Goal: Task Accomplishment & Management: Complete application form

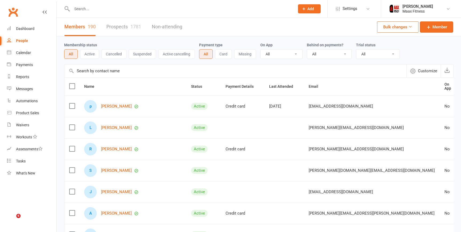
select select "100"
click at [306, 8] on icon at bounding box center [304, 8] width 5 height 5
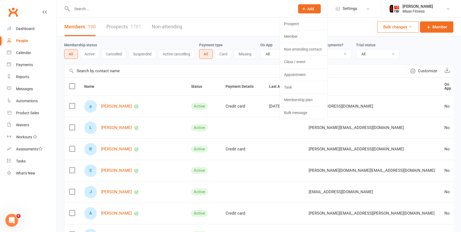
click at [30, 43] on link "People" at bounding box center [31, 41] width 49 height 12
click at [311, 9] on span "Add" at bounding box center [310, 9] width 7 height 4
click at [307, 21] on link "Prospect" at bounding box center [304, 24] width 48 height 12
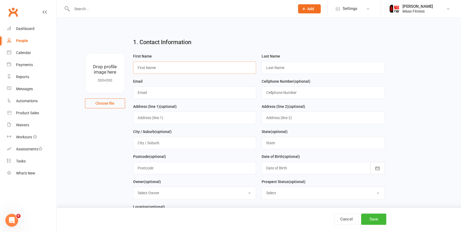
click at [203, 68] on input "text" at bounding box center [194, 67] width 123 height 12
type input "n"
type input "Nathan"
click at [295, 67] on input "text" at bounding box center [322, 67] width 123 height 12
type input "Henriquez"
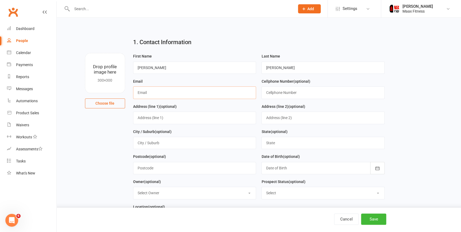
click at [180, 91] on input "text" at bounding box center [194, 92] width 123 height 12
type input "[EMAIL_ADDRESS][DOMAIN_NAME]"
click at [310, 91] on input "text" at bounding box center [322, 92] width 123 height 12
type input "9727303099"
click at [198, 120] on input "text" at bounding box center [194, 117] width 123 height 12
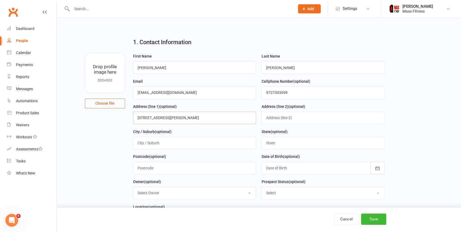
type input "115 Kennedy Dr."
click at [182, 145] on input "text" at bounding box center [194, 143] width 123 height 12
type input "Terrell"
click at [294, 145] on input "text" at bounding box center [322, 143] width 123 height 12
type input "Texas"
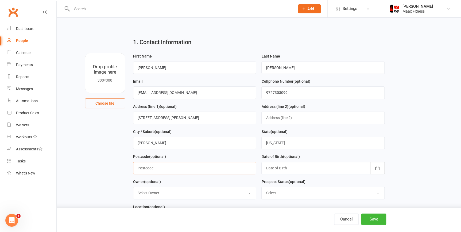
click at [173, 170] on input "text" at bounding box center [194, 168] width 123 height 12
type input "75160"
click at [377, 171] on icon "button" at bounding box center [377, 167] width 5 height 5
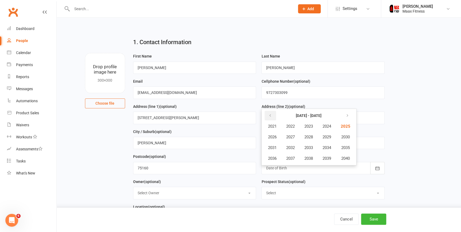
click at [272, 115] on icon "button" at bounding box center [270, 115] width 4 height 4
click at [276, 125] on span "2001" at bounding box center [272, 126] width 9 height 5
click at [278, 134] on button "April" at bounding box center [274, 137] width 23 height 10
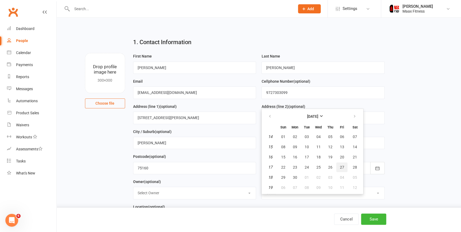
click at [343, 167] on span "27" at bounding box center [342, 167] width 4 height 4
type input "27 Apr 2001"
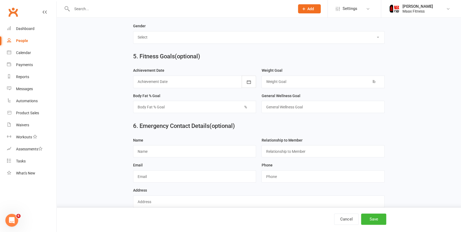
scroll to position [422, 0]
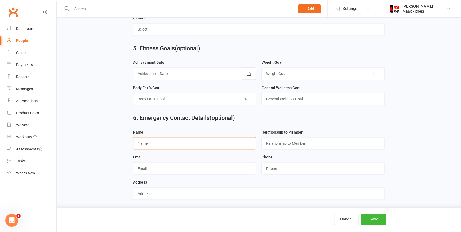
click at [196, 146] on input "text" at bounding box center [194, 143] width 123 height 12
type input "Jeannette Henriquez"
click at [320, 147] on input "text" at bounding box center [322, 143] width 123 height 12
type input "Mother"
click at [206, 172] on input "text" at bounding box center [194, 168] width 123 height 12
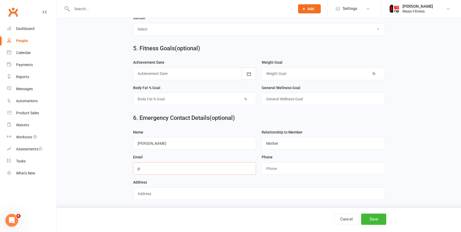
type input "j"
click at [161, 170] on input "nathanhen1235@gmail.com" at bounding box center [194, 168] width 123 height 12
click at [210, 172] on input "nathanhen1235@gmail.com" at bounding box center [194, 168] width 123 height 12
type input "n"
type input "jcamacho51184@yahoo.com"
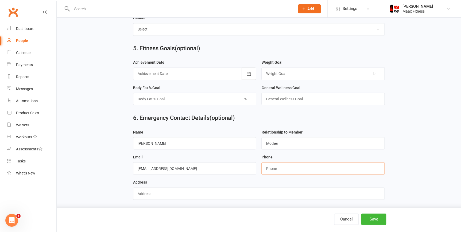
click at [276, 168] on input "string" at bounding box center [322, 168] width 123 height 12
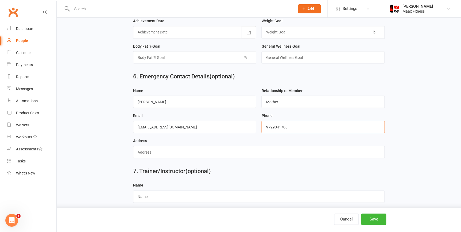
scroll to position [471, 0]
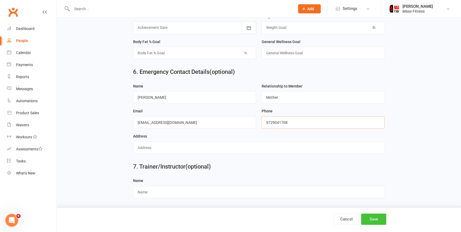
type input "9729041708"
click at [379, 223] on button "Save" at bounding box center [373, 218] width 25 height 11
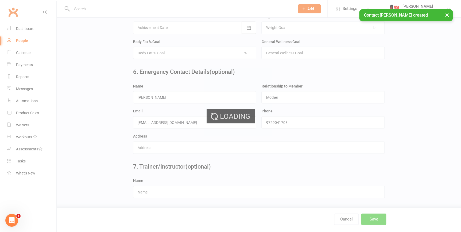
scroll to position [0, 0]
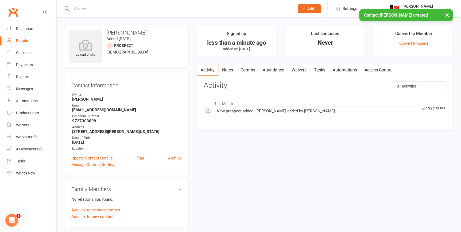
click at [299, 72] on link "Waivers" at bounding box center [299, 70] width 22 height 12
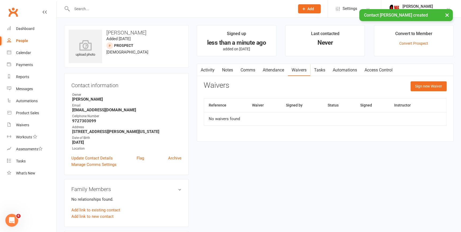
click at [428, 86] on button "Sign new Waiver" at bounding box center [429, 86] width 36 height 10
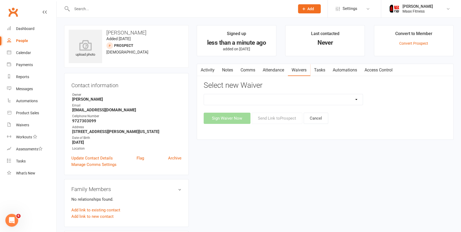
click at [355, 99] on select "12 Month Individual Membership 12 Month PRESALE Membership 1 Month Membership O…" at bounding box center [283, 99] width 159 height 11
select select "15043"
click at [204, 94] on select "12 Month Individual Membership 12 Month PRESALE Membership 1 Month Membership O…" at bounding box center [283, 99] width 159 height 11
click at [229, 117] on button "Sign Waiver Now" at bounding box center [227, 118] width 47 height 11
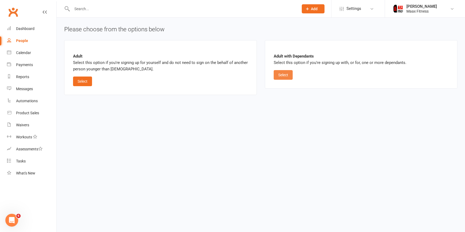
click at [285, 74] on button "Select" at bounding box center [282, 75] width 19 height 10
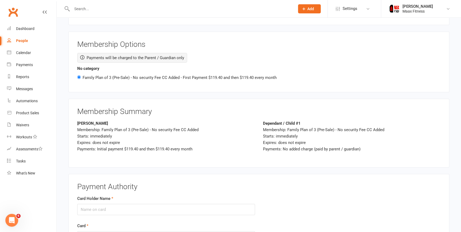
scroll to position [842, 0]
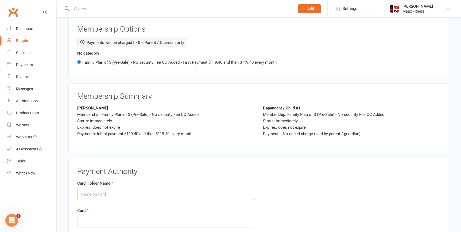
click at [216, 188] on input "Card Holder Name" at bounding box center [166, 193] width 178 height 11
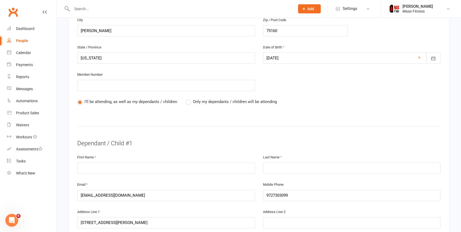
scroll to position [219, 0]
click at [155, 169] on input "text" at bounding box center [166, 167] width 178 height 11
type input "Nathan"
click at [275, 166] on input "text" at bounding box center [352, 167] width 178 height 11
type input "H"
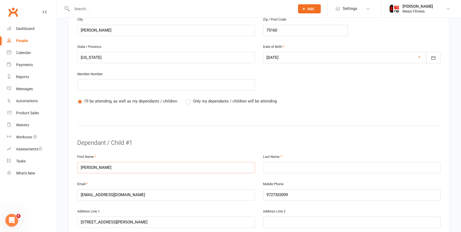
click at [249, 167] on input "Nathan" at bounding box center [166, 167] width 178 height 11
type input "N"
type input "Hugo"
click at [284, 163] on input "text" at bounding box center [352, 167] width 178 height 11
type input "Henriquez"
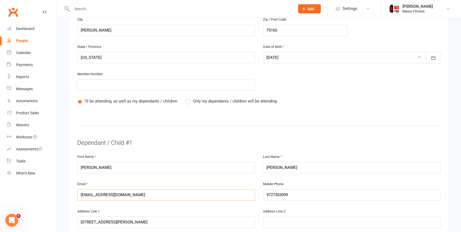
click at [236, 194] on input "[EMAIL_ADDRESS][DOMAIN_NAME]" at bounding box center [166, 194] width 178 height 11
type input "n"
click at [308, 192] on input "9727303099" at bounding box center [352, 194] width 178 height 11
type input "9"
click at [136, 195] on input "text" at bounding box center [166, 194] width 178 height 11
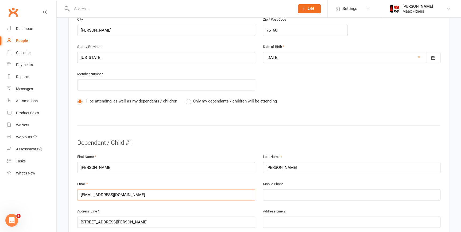
type input "henriquezhugo54@gmail.com"
click at [308, 194] on input "text" at bounding box center [352, 194] width 178 height 11
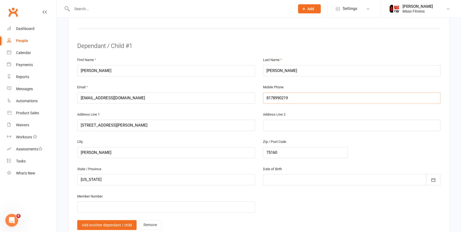
scroll to position [316, 0]
type input "8178990219"
click at [434, 178] on icon "button" at bounding box center [433, 179] width 5 height 5
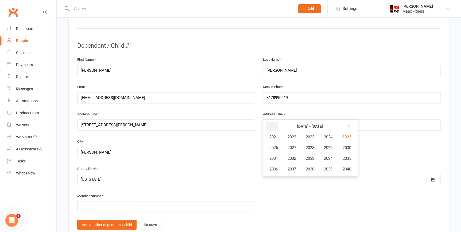
click at [270, 126] on icon "button" at bounding box center [272, 126] width 4 height 4
click at [289, 167] on span "1977" at bounding box center [292, 169] width 9 height 5
click at [301, 143] on button "May" at bounding box center [303, 147] width 28 height 10
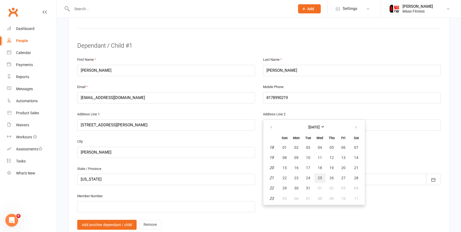
click at [316, 175] on button "25" at bounding box center [319, 178] width 11 height 10
type input "25 May 1977"
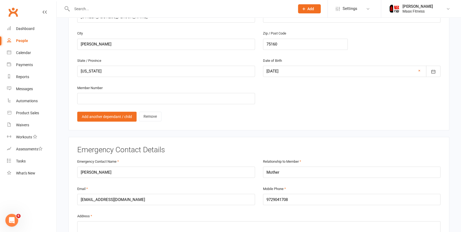
scroll to position [437, 0]
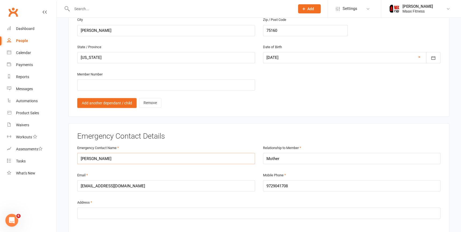
click at [133, 157] on input "Jeannette Henriquez" at bounding box center [166, 158] width 178 height 11
click at [125, 102] on link "Add another dependant / child" at bounding box center [106, 103] width 59 height 10
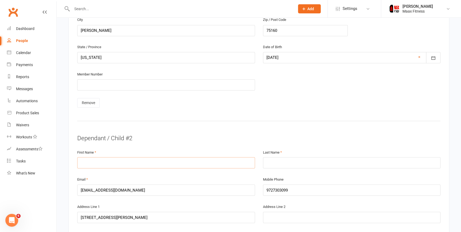
click at [152, 158] on input "text" at bounding box center [166, 162] width 178 height 11
type input "Jeannette"
click at [296, 160] on input "text" at bounding box center [352, 162] width 178 height 11
type input "Henriquez"
click at [207, 190] on input "[EMAIL_ADDRESS][DOMAIN_NAME]" at bounding box center [166, 189] width 178 height 11
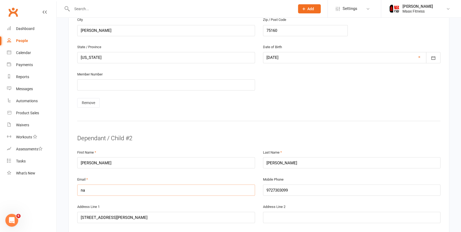
type input "n"
type input "jcamacho51184@yahoo.com"
click at [316, 190] on input "9727303099" at bounding box center [352, 189] width 178 height 11
type input "9729041708"
click at [383, 205] on div "Address Line 2" at bounding box center [352, 213] width 178 height 20
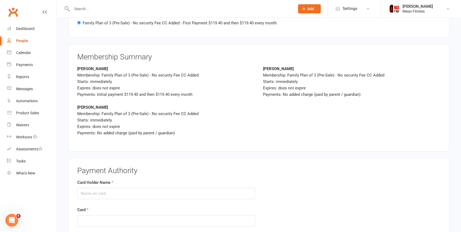
scroll to position [1098, 0]
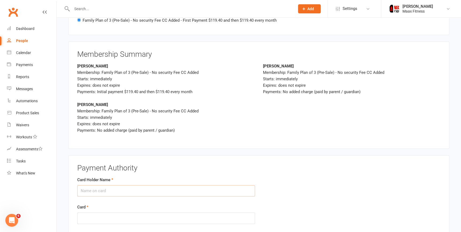
click at [217, 189] on input "Card Holder Name" at bounding box center [166, 190] width 178 height 11
type input "nathan a henrriquez"
click at [145, 217] on iframe at bounding box center [166, 218] width 171 height 5
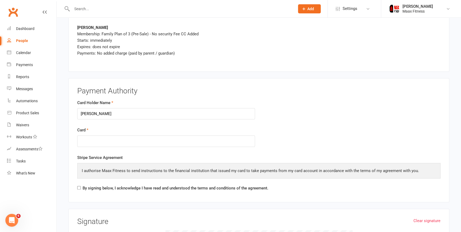
scroll to position [1182, 0]
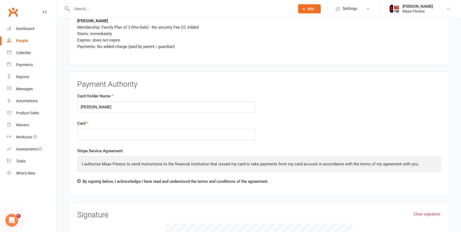
click at [80, 179] on input "By signing below, I acknowledge I have read and understood the terms and condit…" at bounding box center [78, 180] width 3 height 3
checkbox input "true"
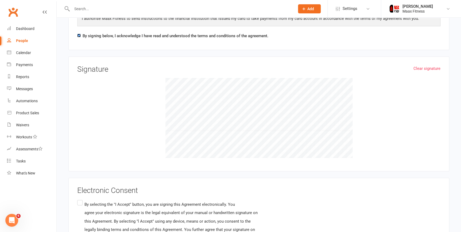
scroll to position [1330, 0]
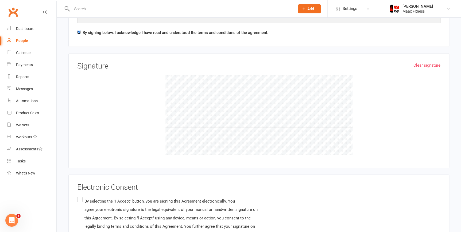
click at [78, 195] on input "By selecting the "I Accept" button, you are signing this Agreement electronical…" at bounding box center [78, 195] width 3 height 0
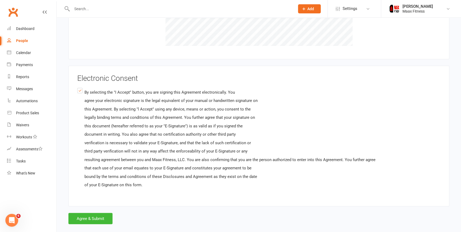
scroll to position [1444, 0]
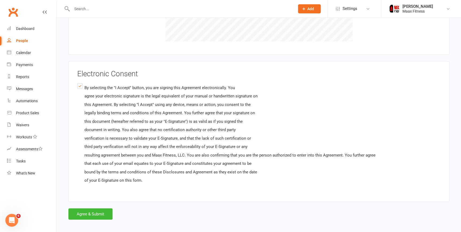
click at [95, 211] on button "Agree & Submit" at bounding box center [90, 213] width 44 height 11
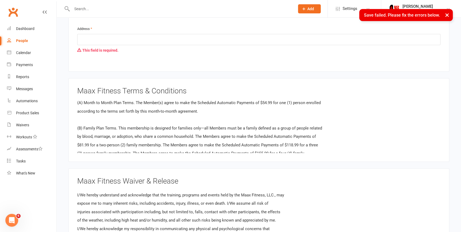
scroll to position [786, 0]
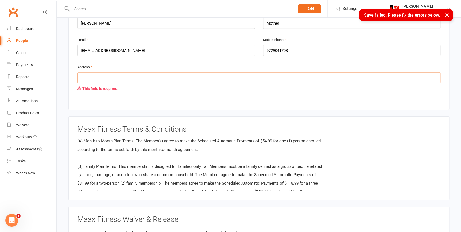
click at [150, 77] on input "text" at bounding box center [258, 77] width 363 height 11
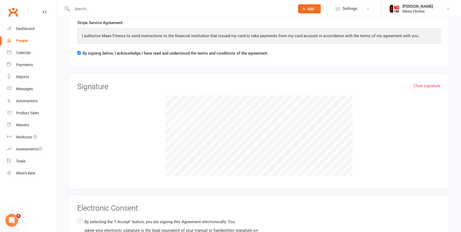
scroll to position [1454, 0]
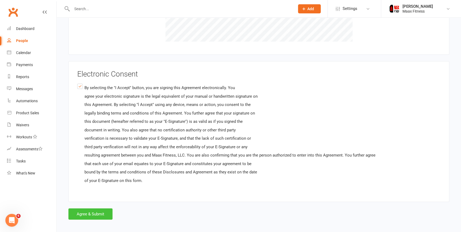
type input "115 Kennedy Dr."
click at [99, 208] on button "Agree & Submit" at bounding box center [90, 213] width 44 height 11
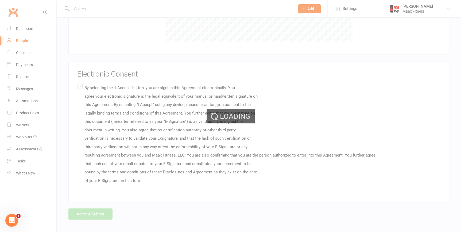
scroll to position [0, 0]
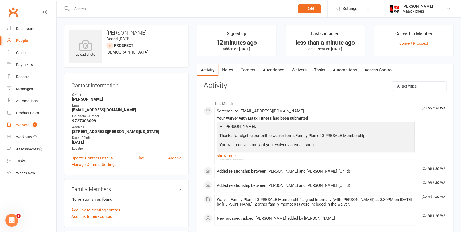
click at [34, 127] on link "Waivers 1" at bounding box center [31, 125] width 49 height 12
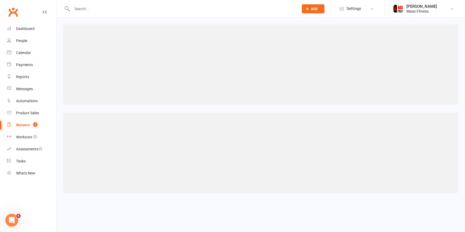
select select "25"
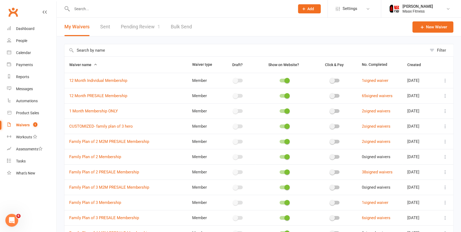
click at [146, 27] on link "Pending Review 1" at bounding box center [140, 27] width 39 height 18
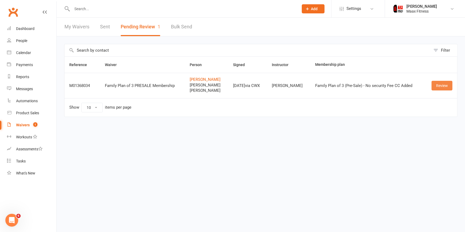
click at [445, 84] on link "Review" at bounding box center [441, 86] width 21 height 10
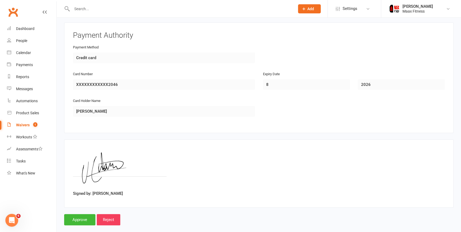
scroll to position [1039, 0]
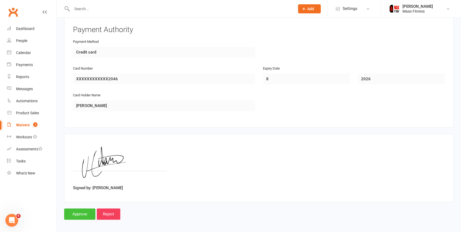
click at [87, 212] on input "Approve" at bounding box center [79, 213] width 31 height 11
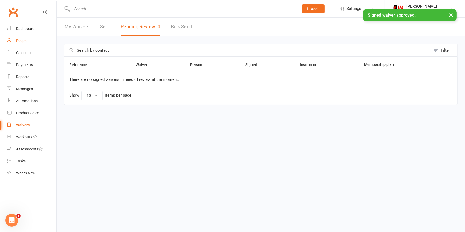
click at [21, 42] on div "People" at bounding box center [21, 40] width 11 height 4
select select "100"
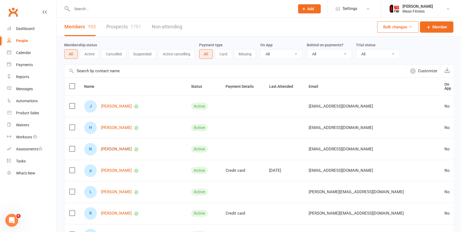
click at [115, 147] on link "[PERSON_NAME]" at bounding box center [116, 149] width 31 height 5
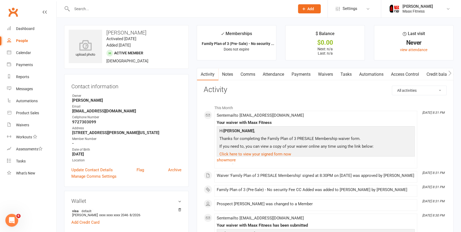
click at [300, 75] on link "Payments" at bounding box center [301, 74] width 26 height 12
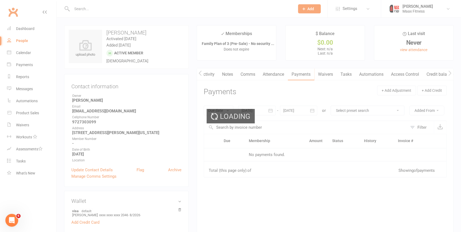
scroll to position [0, 1]
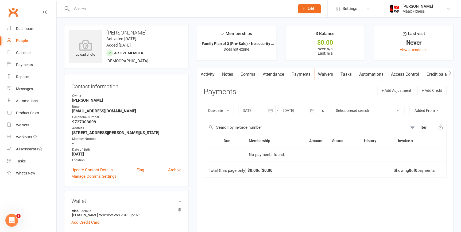
click at [25, 41] on div "People" at bounding box center [22, 40] width 12 height 4
select select "100"
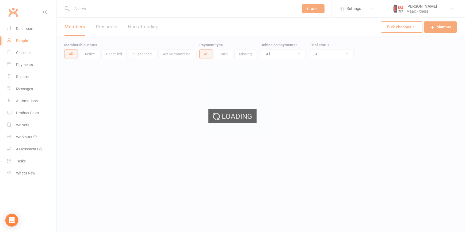
select select "100"
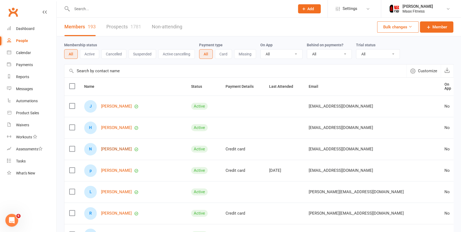
click at [124, 148] on link "[PERSON_NAME]" at bounding box center [116, 149] width 31 height 5
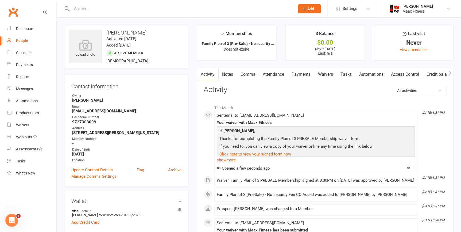
click at [308, 74] on link "Payments" at bounding box center [301, 74] width 26 height 12
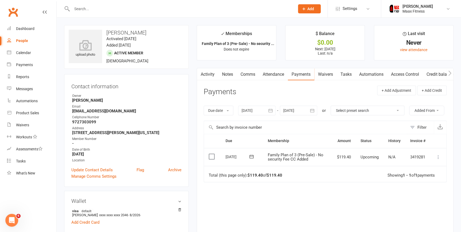
click at [439, 155] on icon at bounding box center [438, 156] width 5 height 5
click at [429, 174] on link "Mark as Paid (POS)" at bounding box center [414, 178] width 53 height 11
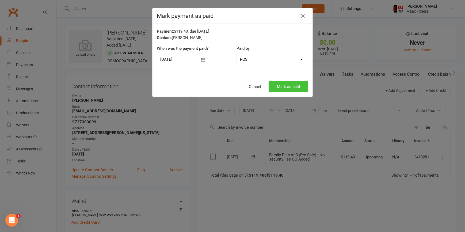
click at [280, 88] on button "Mark as paid" at bounding box center [288, 86] width 40 height 11
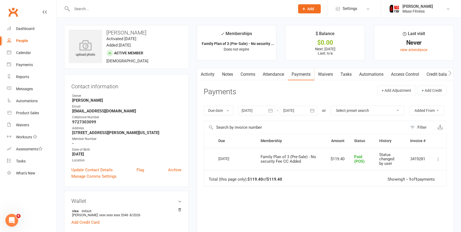
click at [414, 72] on link "Access Control" at bounding box center [405, 74] width 36 height 12
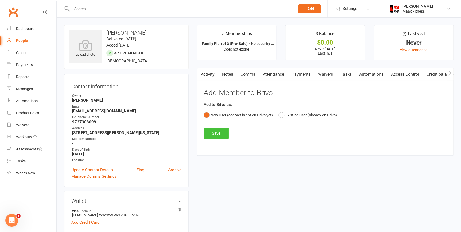
click at [215, 128] on button "Save" at bounding box center [216, 133] width 25 height 11
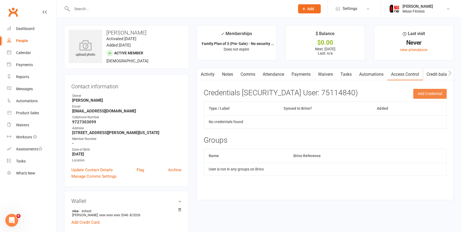
click at [434, 92] on button "Add Credential" at bounding box center [429, 94] width 33 height 10
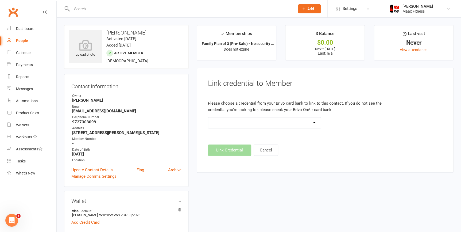
click at [313, 123] on select at bounding box center [264, 122] width 113 height 11
click at [208, 117] on select at bounding box center [264, 122] width 113 height 11
drag, startPoint x: 165, startPoint y: 54, endPoint x: 20, endPoint y: 42, distance: 146.2
click at [20, 42] on div "People" at bounding box center [22, 40] width 12 height 4
select select "100"
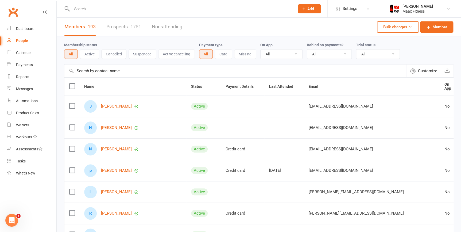
click at [114, 8] on input "text" at bounding box center [180, 8] width 221 height 7
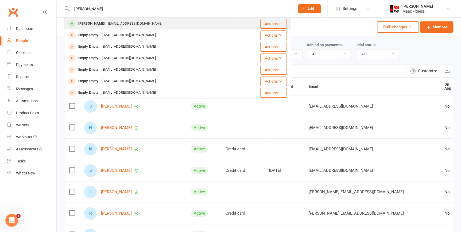
type input "hugo"
click at [125, 24] on div "henriquezhugo54@gmail.com" at bounding box center [134, 24] width 57 height 8
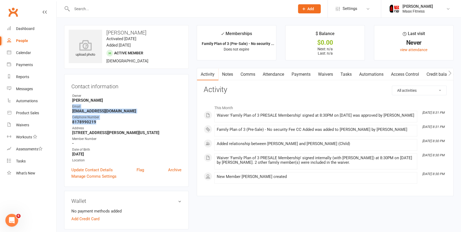
drag, startPoint x: 71, startPoint y: 109, endPoint x: 118, endPoint y: 120, distance: 48.0
click at [118, 120] on ul "Owner Emilio Martinez Email henriquezhugo54@gmail.com Cellphone Number 81789902…" at bounding box center [126, 128] width 110 height 70
drag, startPoint x: 118, startPoint y: 120, endPoint x: 169, endPoint y: 106, distance: 52.8
click at [169, 106] on div "Email" at bounding box center [126, 106] width 109 height 5
drag, startPoint x: 72, startPoint y: 111, endPoint x: 107, endPoint y: 123, distance: 36.8
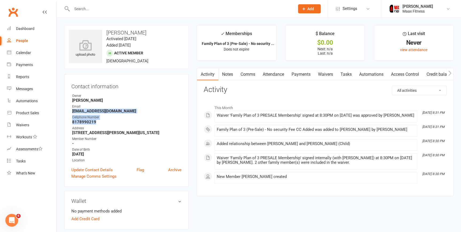
click at [107, 123] on ul "Owner Emilio Martinez Email henriquezhugo54@gmail.com Cellphone Number 81789902…" at bounding box center [126, 128] width 110 height 70
drag, startPoint x: 107, startPoint y: 123, endPoint x: 104, endPoint y: 109, distance: 13.9
copy ul "henriquezhugo54@gmail.com Cellphone Number 8178990219"
click at [303, 74] on link "Payments" at bounding box center [301, 74] width 26 height 12
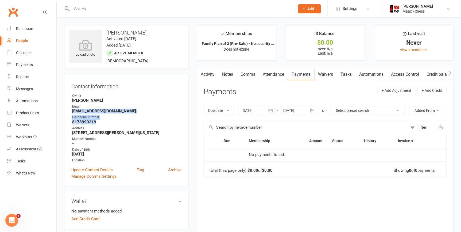
click at [394, 72] on link "Access Control" at bounding box center [405, 74] width 36 height 12
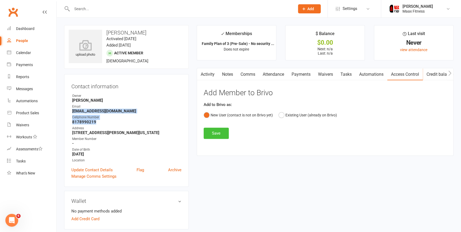
click at [219, 135] on button "Save" at bounding box center [216, 133] width 25 height 11
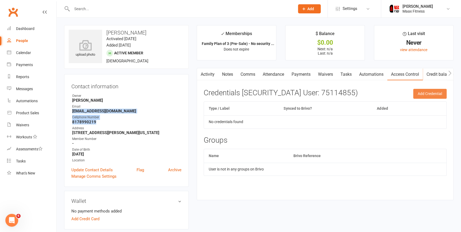
click at [430, 94] on button "Add Credential" at bounding box center [429, 94] width 33 height 10
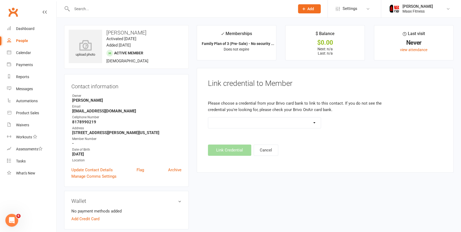
click at [231, 149] on footer "Link Credential Cancel" at bounding box center [325, 149] width 234 height 11
click at [23, 29] on div "Dashboard" at bounding box center [25, 28] width 18 height 4
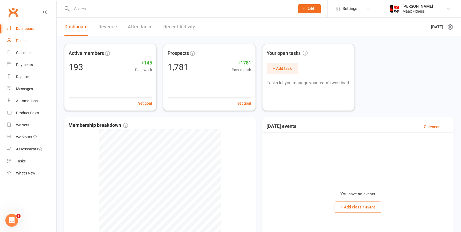
click at [22, 40] on div "People" at bounding box center [21, 40] width 11 height 4
select select "100"
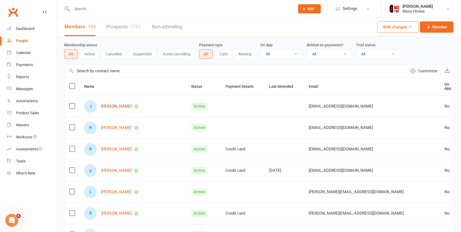
click at [132, 104] on link "Jeannette Henriquez" at bounding box center [116, 106] width 31 height 5
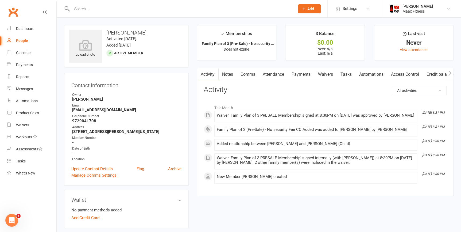
click at [417, 75] on link "Access Control" at bounding box center [405, 74] width 36 height 12
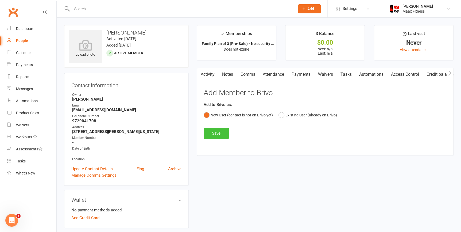
click at [209, 132] on button "Save" at bounding box center [216, 133] width 25 height 11
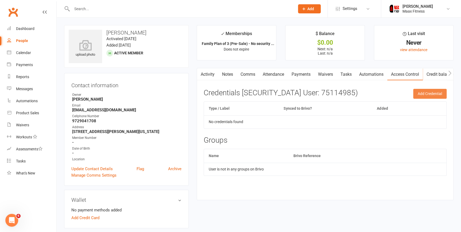
click at [431, 93] on button "Add Credential" at bounding box center [429, 94] width 33 height 10
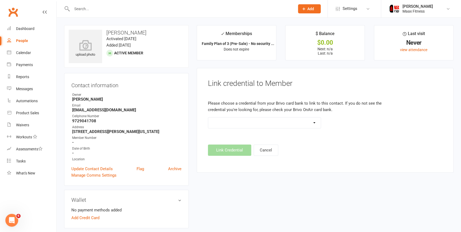
click at [312, 118] on select at bounding box center [264, 122] width 113 height 11
click at [16, 28] on div "Dashboard" at bounding box center [25, 28] width 18 height 4
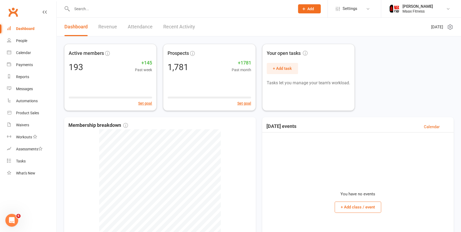
click at [18, 28] on div "Dashboard" at bounding box center [25, 28] width 18 height 4
click at [25, 40] on div "People" at bounding box center [21, 40] width 11 height 4
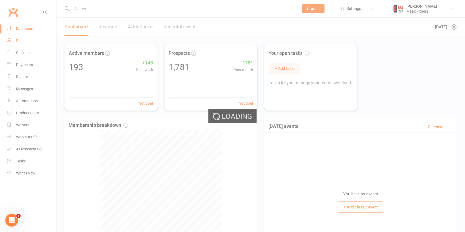
select select "100"
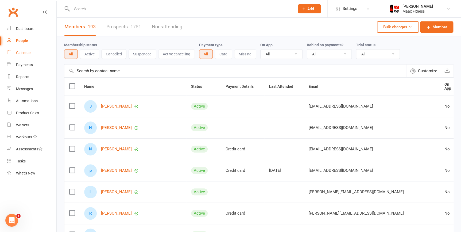
click at [26, 51] on div "Calendar" at bounding box center [23, 53] width 15 height 4
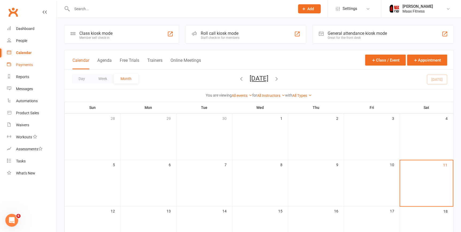
click at [30, 66] on div "Payments" at bounding box center [24, 65] width 17 height 4
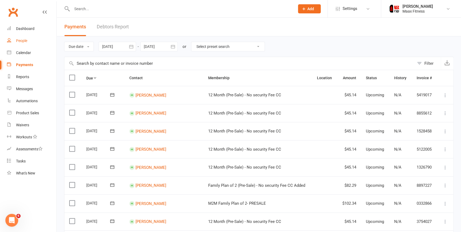
click at [25, 39] on div "People" at bounding box center [21, 40] width 11 height 4
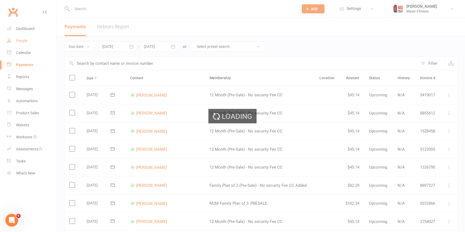
select select "100"
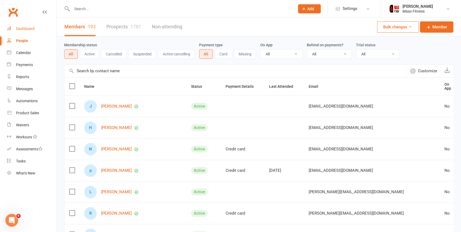
click at [21, 29] on div "Dashboard" at bounding box center [25, 28] width 18 height 4
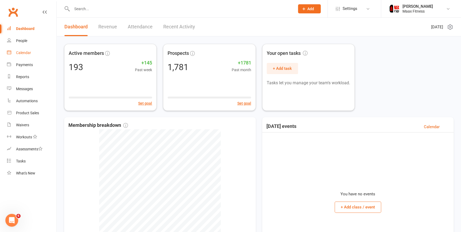
click at [20, 54] on div "Calendar" at bounding box center [23, 53] width 15 height 4
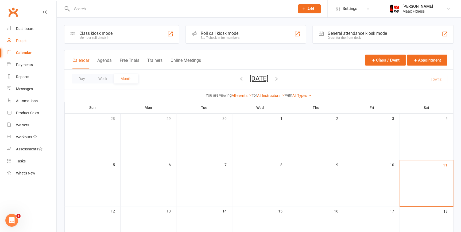
click at [26, 40] on div "People" at bounding box center [21, 40] width 11 height 4
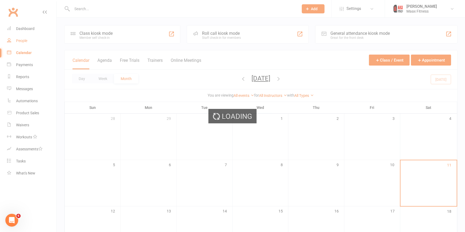
select select "100"
